Goal: Task Accomplishment & Management: Complete application form

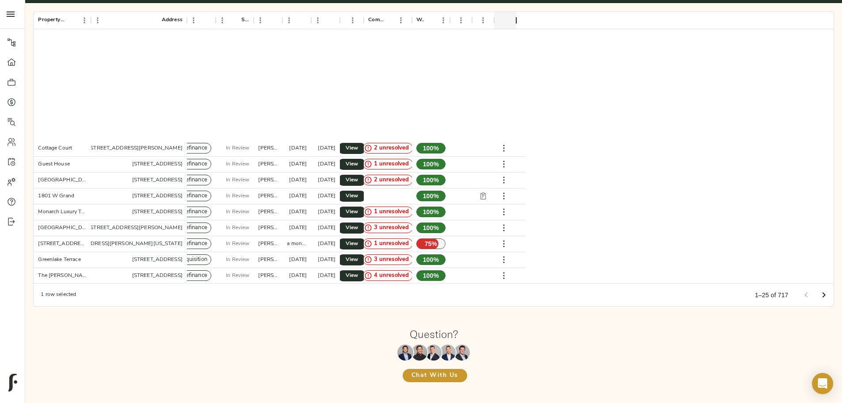
scroll to position [144, 0]
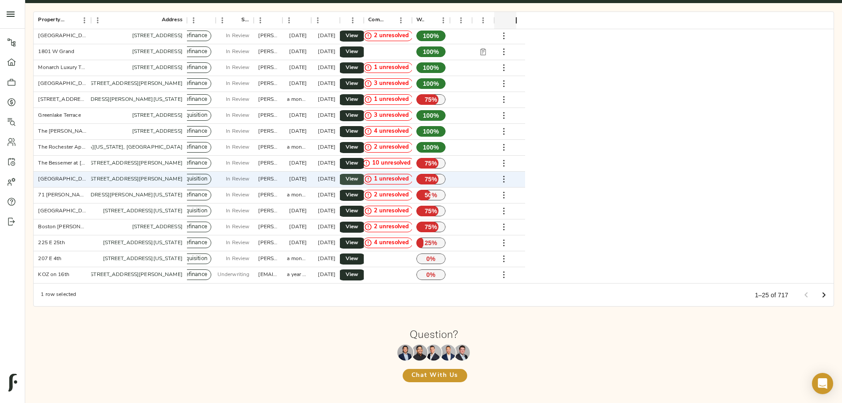
click at [357, 175] on span "View" at bounding box center [352, 179] width 11 height 9
click at [100, 151] on div "Property Name Address Type Stage Created By Created Last Updated Actions Commen…" at bounding box center [434, 159] width 824 height 318
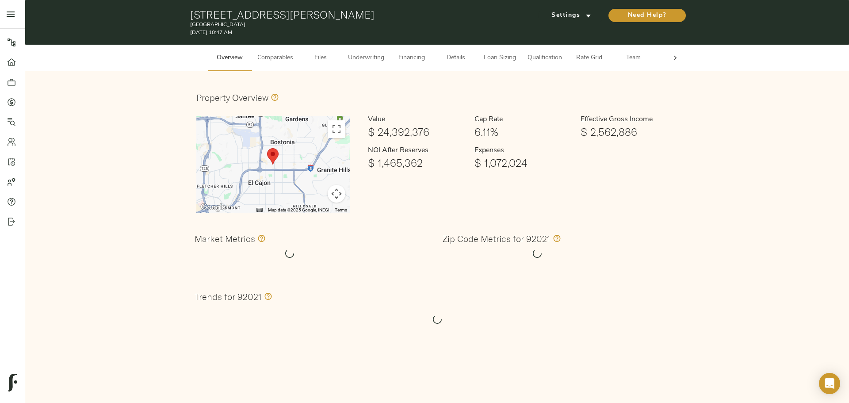
click at [541, 58] on span "Qualification" at bounding box center [544, 58] width 34 height 11
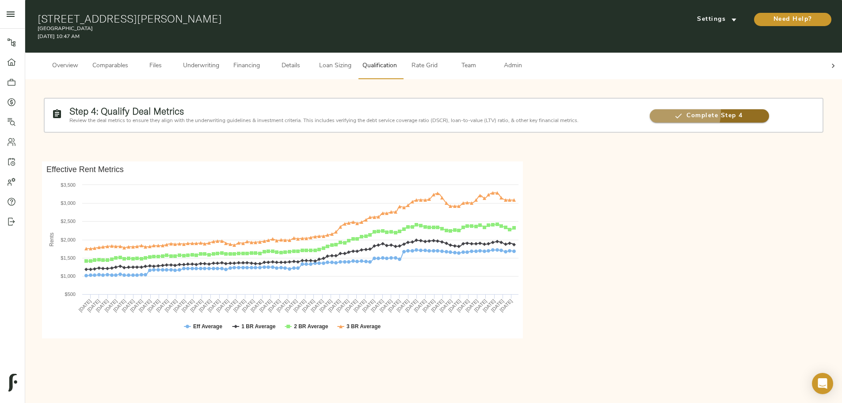
click at [650, 111] on span "Complete Step 4" at bounding box center [709, 116] width 119 height 11
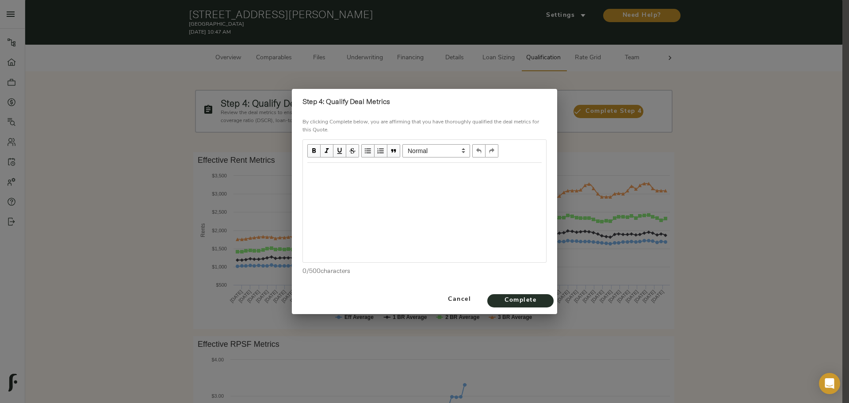
click at [395, 164] on div "Edit text" at bounding box center [424, 172] width 242 height 18
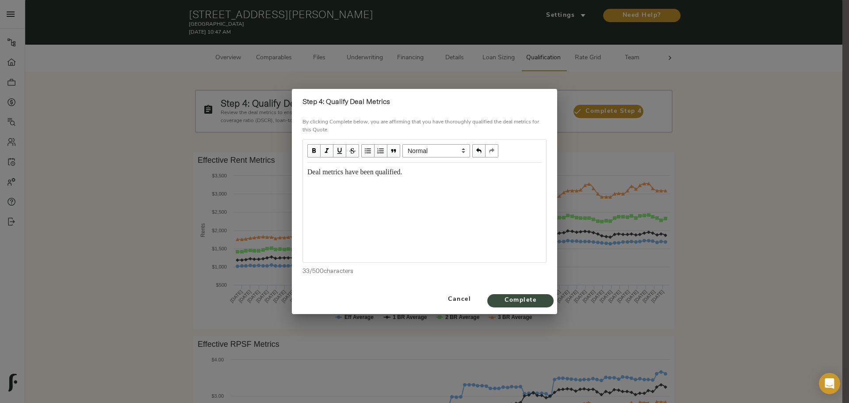
click at [503, 296] on span "Complete" at bounding box center [520, 300] width 49 height 11
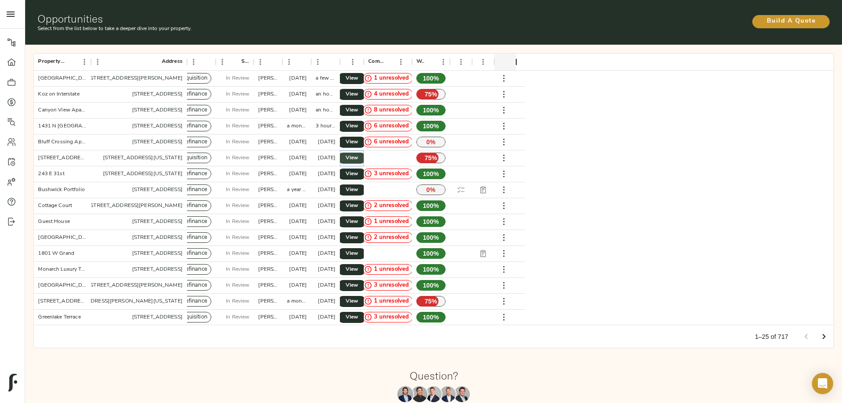
click at [357, 153] on span "View" at bounding box center [352, 157] width 11 height 9
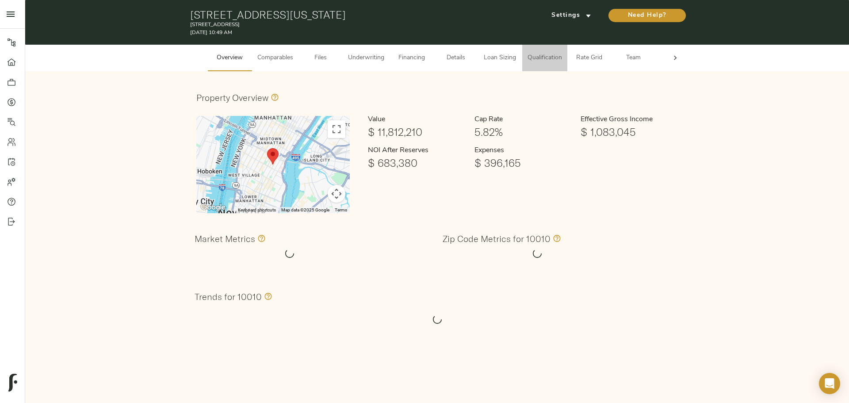
click at [558, 65] on button "Qualification" at bounding box center [544, 58] width 45 height 27
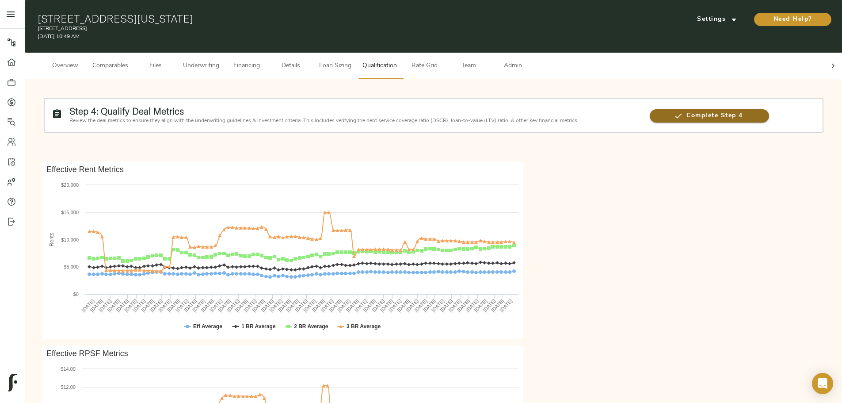
click at [650, 111] on span "Complete Step 4" at bounding box center [709, 116] width 119 height 11
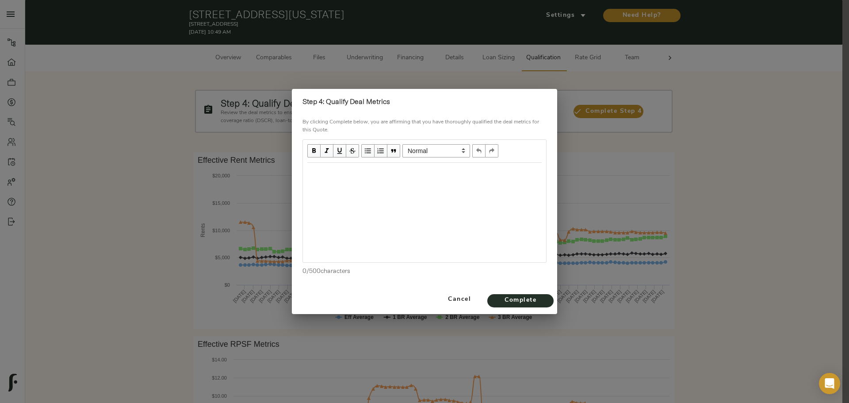
click at [358, 176] on div "Edit text" at bounding box center [424, 172] width 234 height 10
click at [533, 303] on span "Complete" at bounding box center [520, 300] width 49 height 11
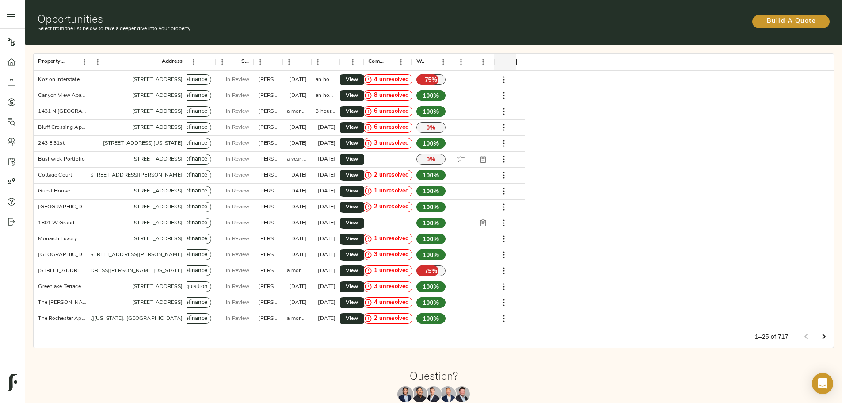
scroll to position [44, 0]
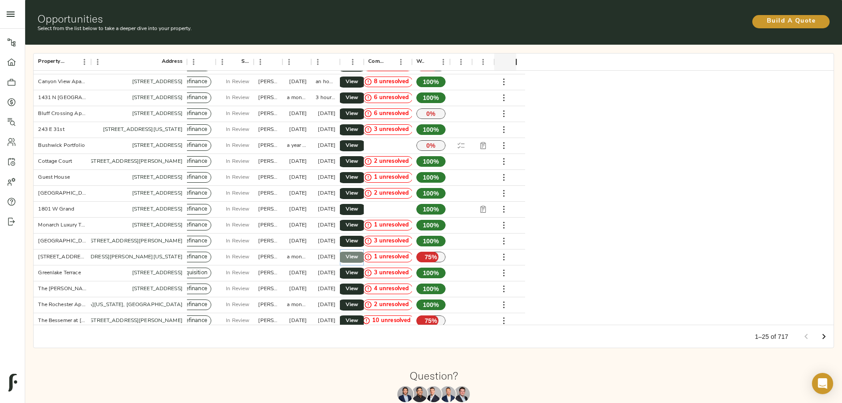
click at [366, 252] on link "View" at bounding box center [352, 257] width 28 height 11
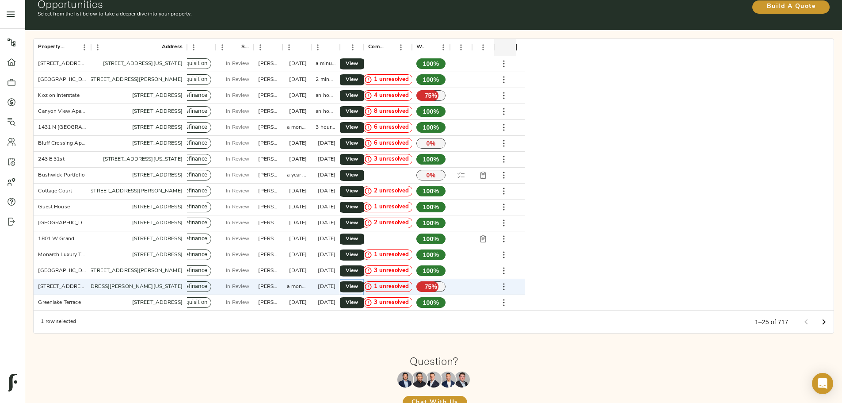
scroll to position [0, 0]
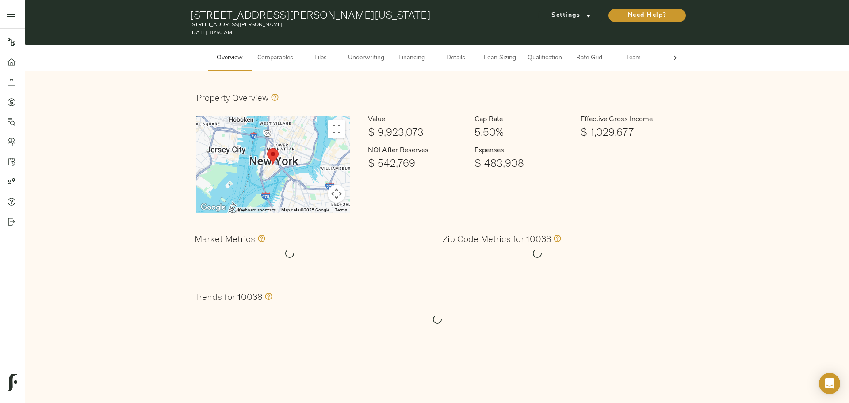
click at [553, 59] on span "Qualification" at bounding box center [544, 58] width 34 height 11
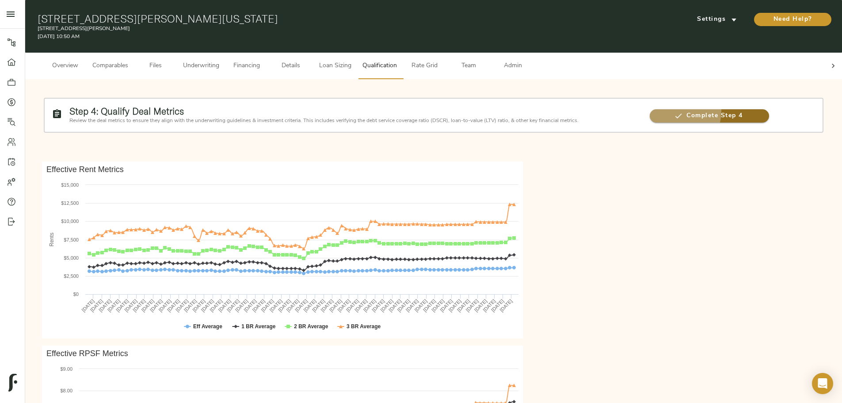
click at [650, 109] on button "Complete Step 4" at bounding box center [709, 115] width 119 height 13
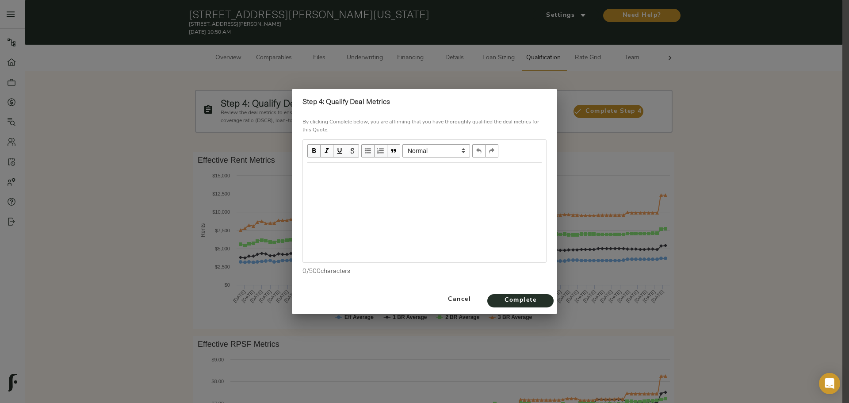
click at [384, 178] on div "Edit text" at bounding box center [424, 172] width 242 height 18
click at [527, 302] on span "Complete" at bounding box center [520, 300] width 49 height 11
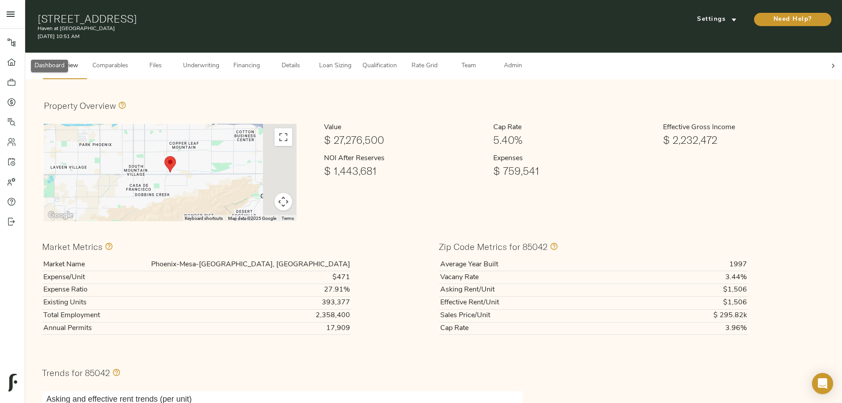
click at [11, 63] on icon at bounding box center [11, 62] width 9 height 9
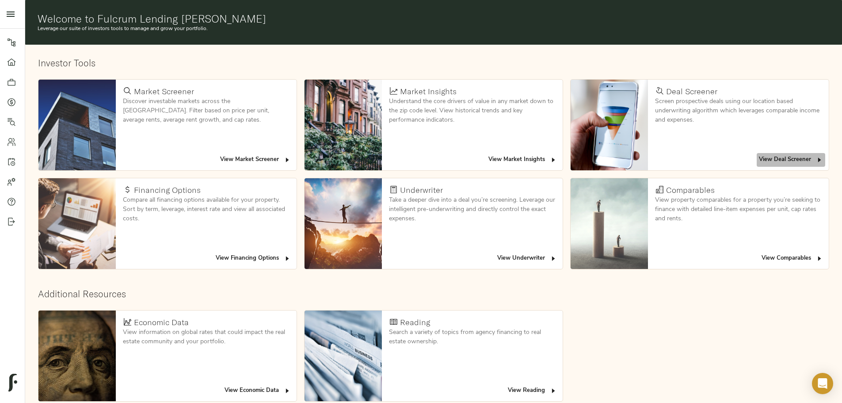
click at [759, 155] on span "View Deal Screener" at bounding box center [791, 160] width 64 height 10
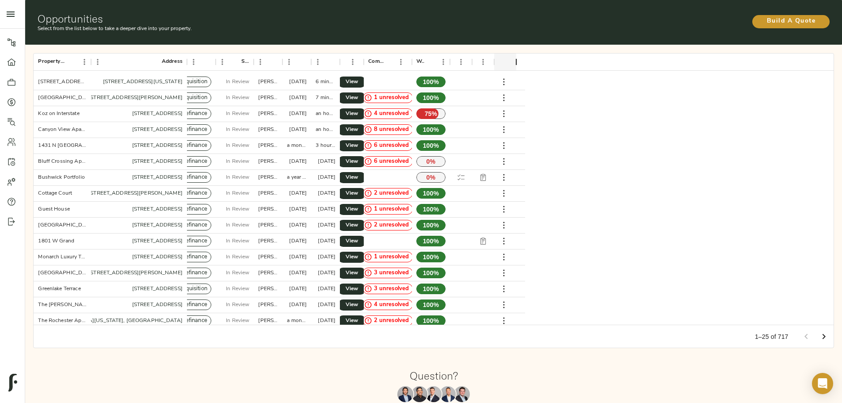
scroll to position [133, 0]
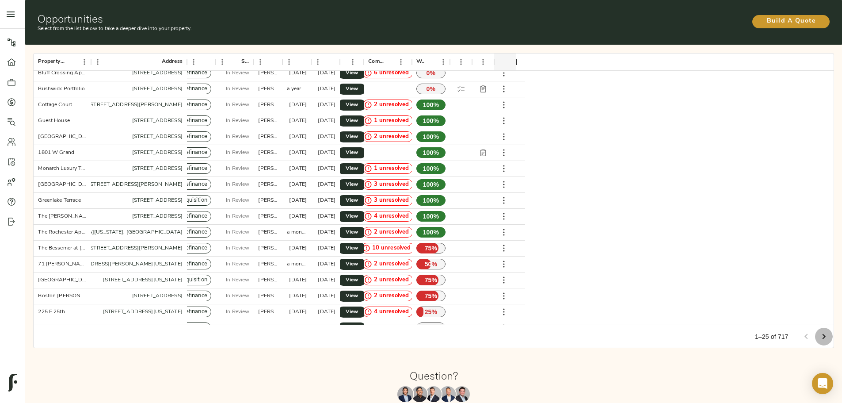
click at [819, 333] on icon "Go to next page" at bounding box center [824, 336] width 11 height 11
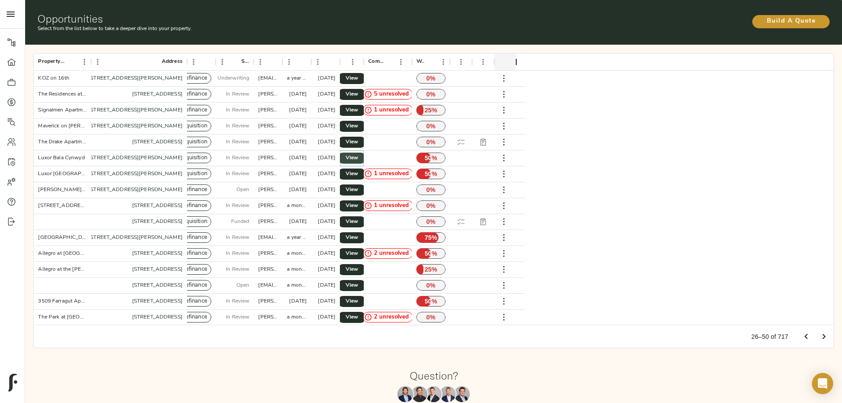
click at [357, 153] on span "View" at bounding box center [352, 157] width 11 height 9
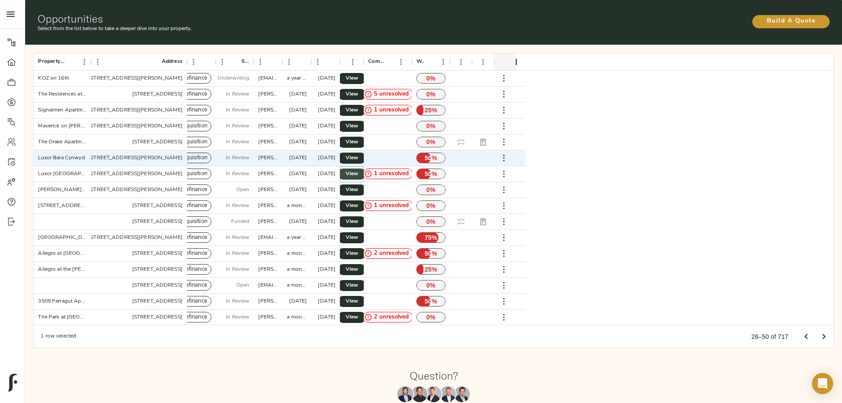
click at [357, 169] on span "View" at bounding box center [352, 173] width 11 height 9
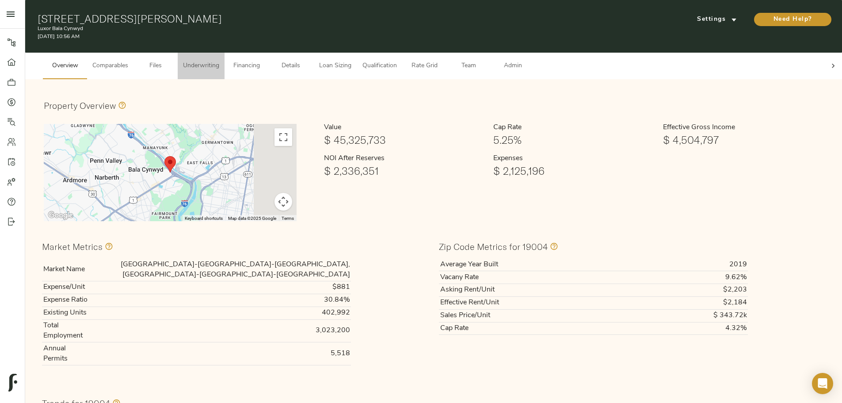
click at [219, 61] on span "Underwriting" at bounding box center [201, 66] width 36 height 11
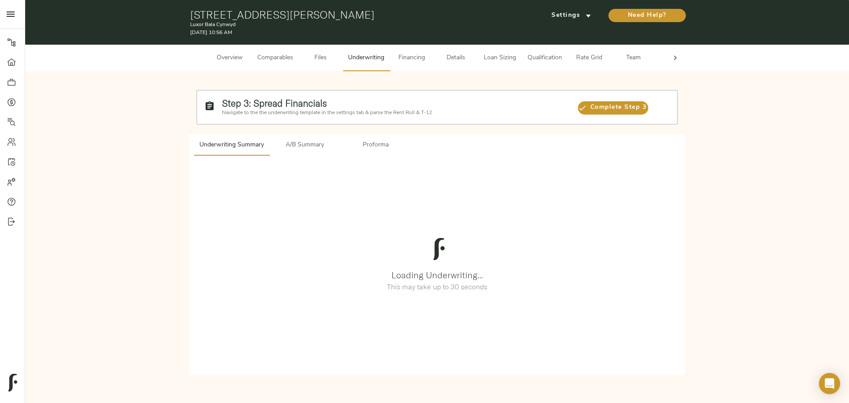
click at [301, 148] on span "A/B Summary" at bounding box center [304, 145] width 60 height 11
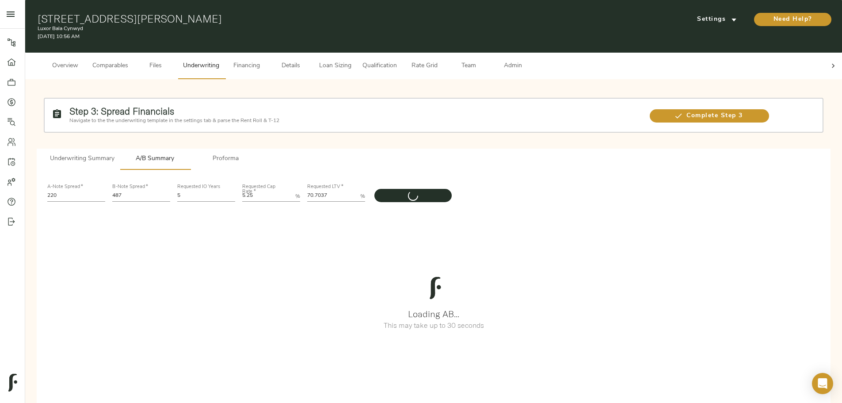
click at [114, 153] on span "Underwriting Summary" at bounding box center [82, 158] width 65 height 11
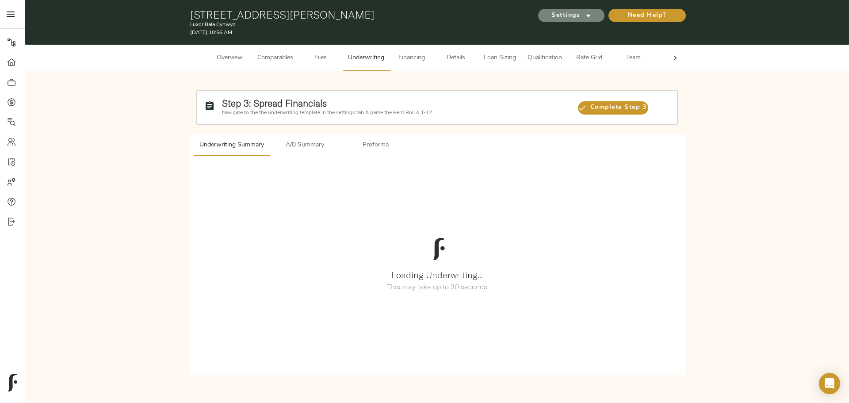
click at [562, 13] on span "Settings" at bounding box center [571, 15] width 49 height 11
click at [567, 30] on span "Underwriting Template" at bounding box center [580, 34] width 54 height 8
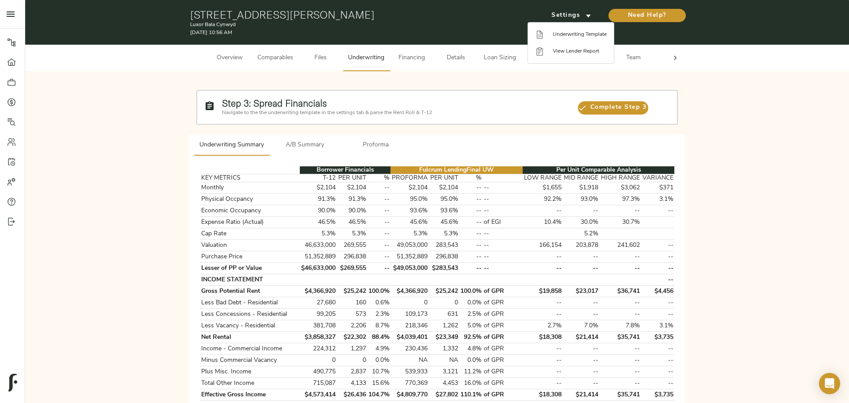
click at [314, 146] on div at bounding box center [424, 201] width 849 height 403
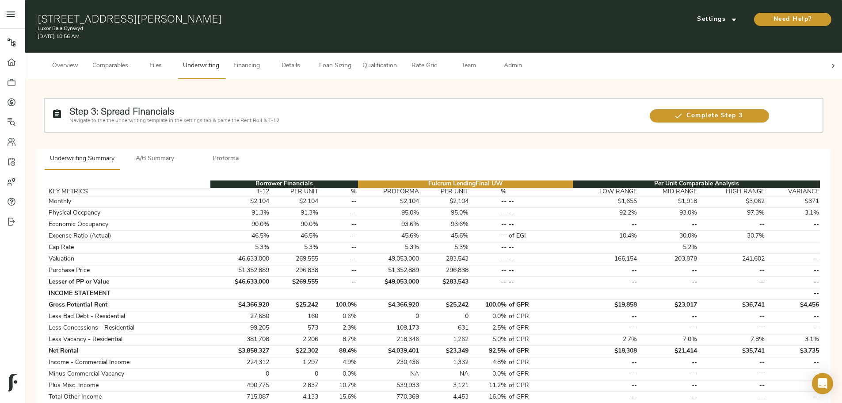
click at [185, 153] on span "A/B Summary" at bounding box center [155, 158] width 60 height 11
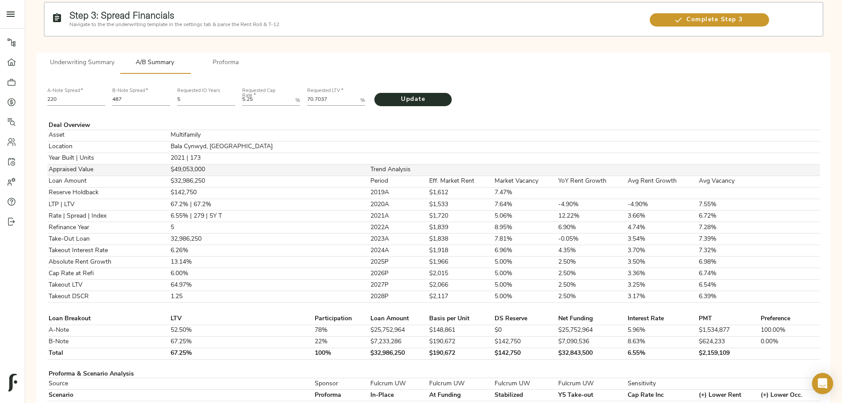
scroll to position [177, 0]
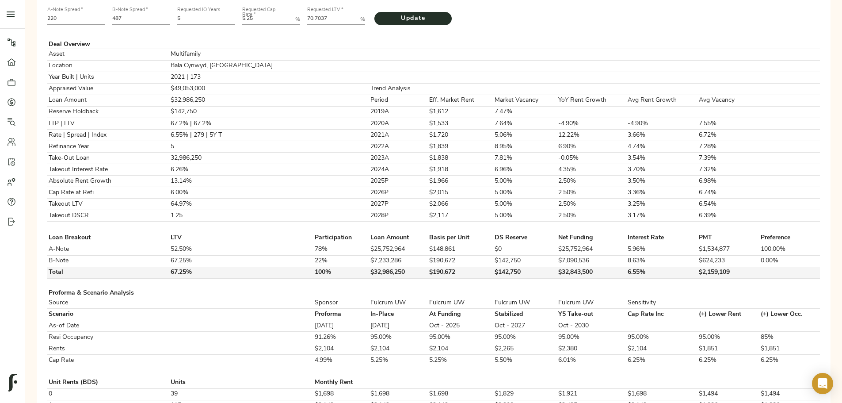
click at [494, 278] on td "$142,750" at bounding box center [526, 272] width 64 height 11
copy td "$142,750"
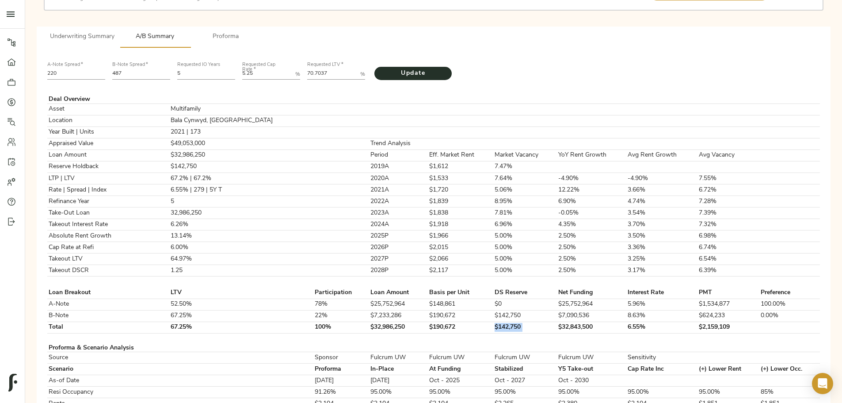
scroll to position [44, 0]
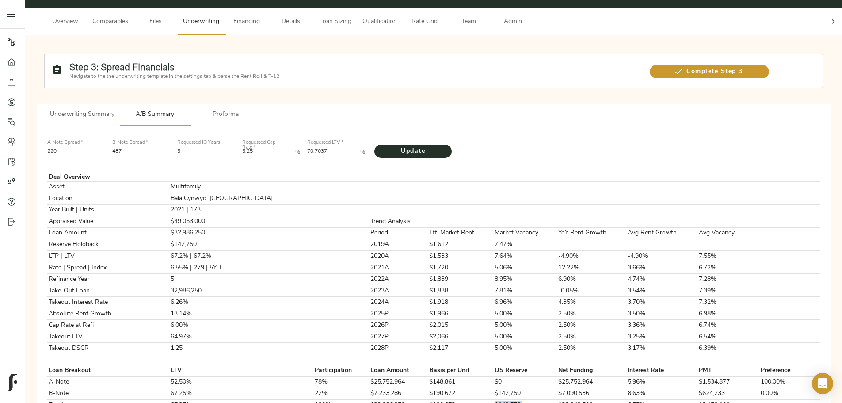
click at [114, 109] on span "Underwriting Summary" at bounding box center [82, 114] width 65 height 11
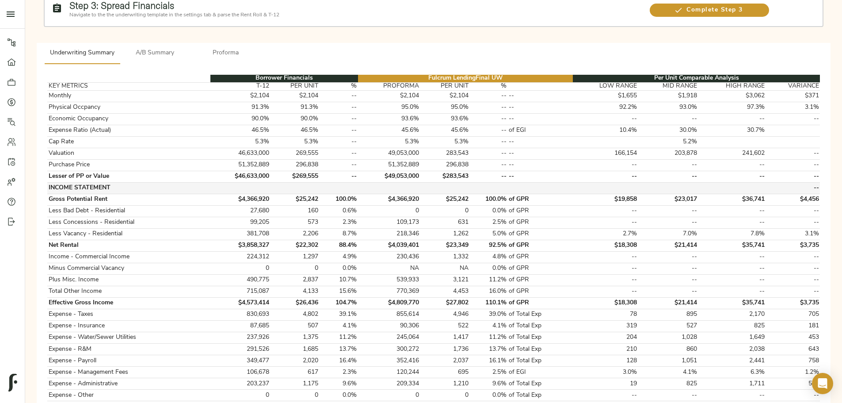
scroll to position [88, 0]
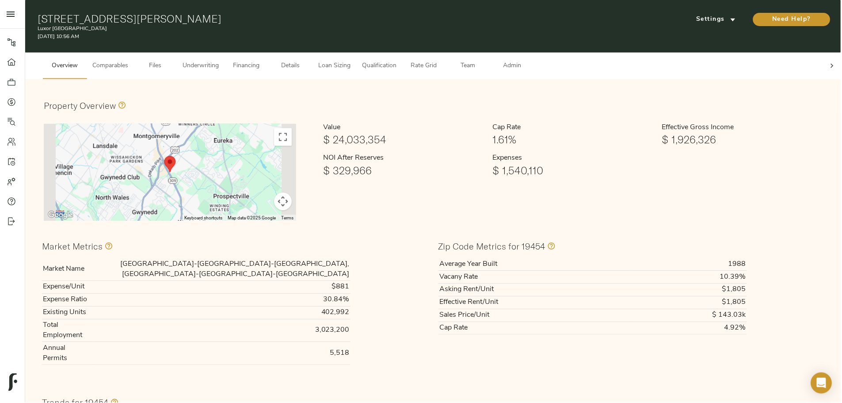
click at [219, 61] on span "Underwriting" at bounding box center [201, 66] width 36 height 11
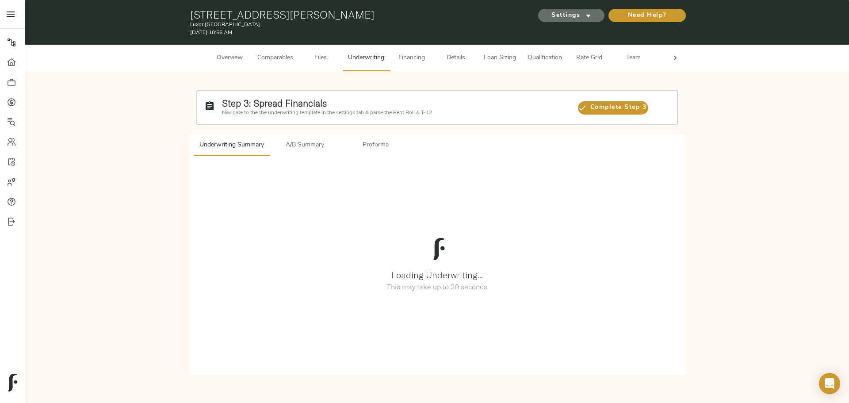
drag, startPoint x: 585, startPoint y: 11, endPoint x: 582, endPoint y: 3, distance: 8.7
click at [582, 1] on div "415 Stump Rd, North Wales, PA 19454 Luxor Montgomeryville August 25, 2025 10:56…" at bounding box center [436, 22] width 823 height 45
click at [581, 7] on div "Settings" at bounding box center [570, 16] width 70 height 18
click at [579, 13] on span "Settings" at bounding box center [571, 15] width 49 height 11
click at [582, 39] on li "Underwriting Template" at bounding box center [571, 34] width 86 height 17
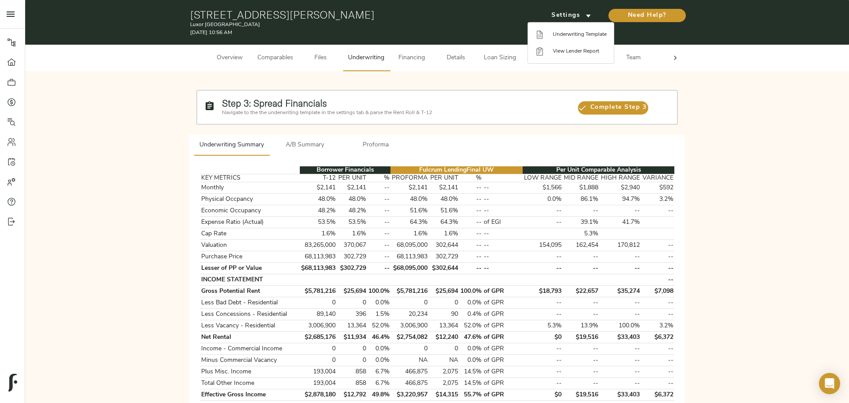
click at [294, 141] on div at bounding box center [424, 201] width 849 height 403
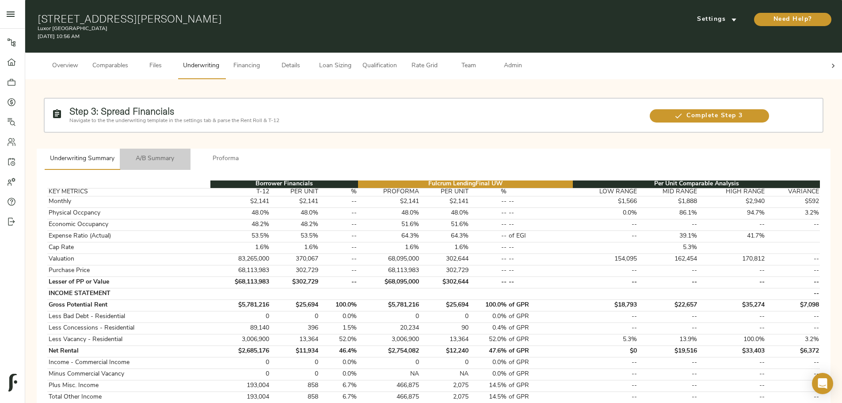
click at [185, 153] on span "A/B Summary" at bounding box center [155, 158] width 60 height 11
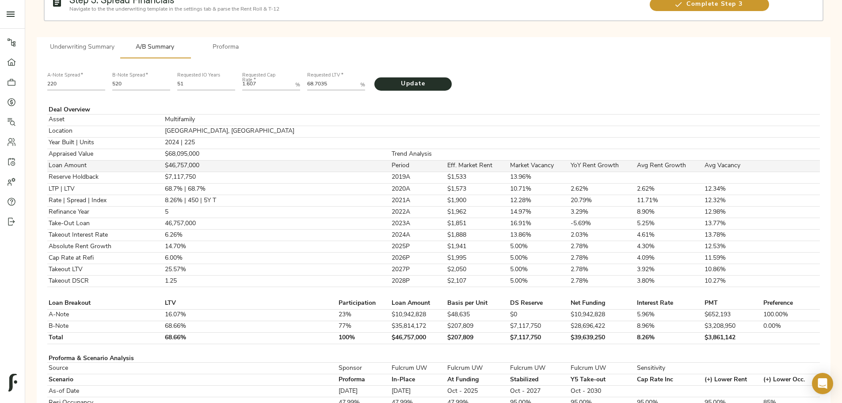
scroll to position [177, 0]
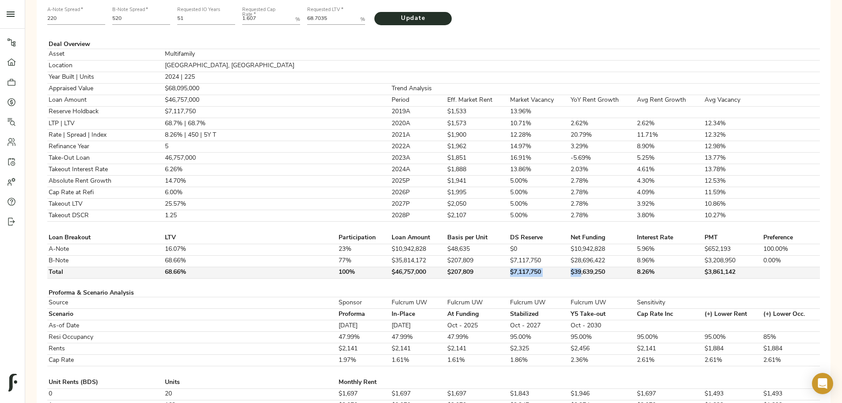
drag, startPoint x: 447, startPoint y: 293, endPoint x: 505, endPoint y: 294, distance: 57.9
click at [505, 278] on tr "Total 68.66% 100% $46,757,000 $207,809 $7,117,750 $39,639,250 8.26% $3,861,142" at bounding box center [433, 272] width 773 height 11
click at [509, 278] on td "$7,117,750" at bounding box center [539, 272] width 61 height 11
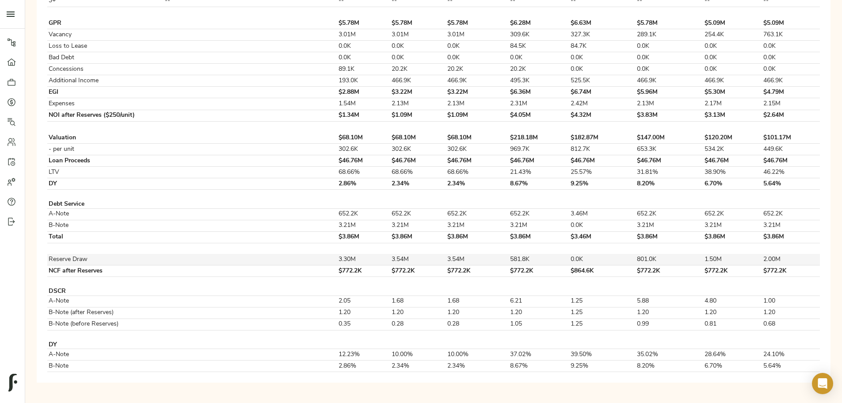
scroll to position [650, 0]
click at [366, 316] on td "1.20" at bounding box center [363, 312] width 53 height 11
